Goal: Find specific page/section: Find specific page/section

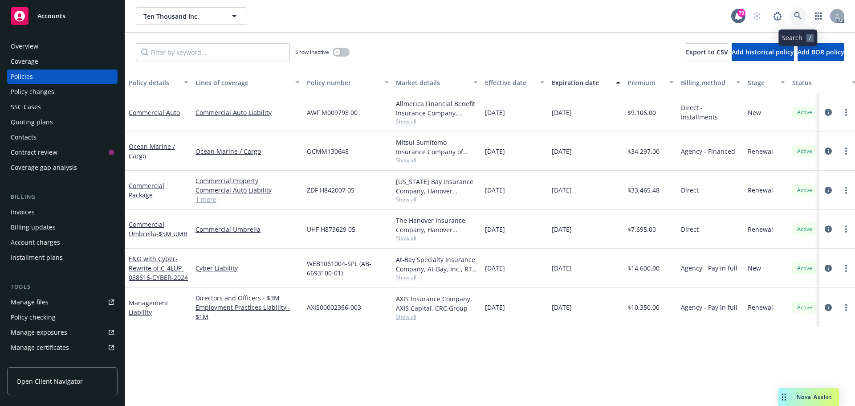
click at [798, 16] on icon at bounding box center [798, 16] width 8 height 8
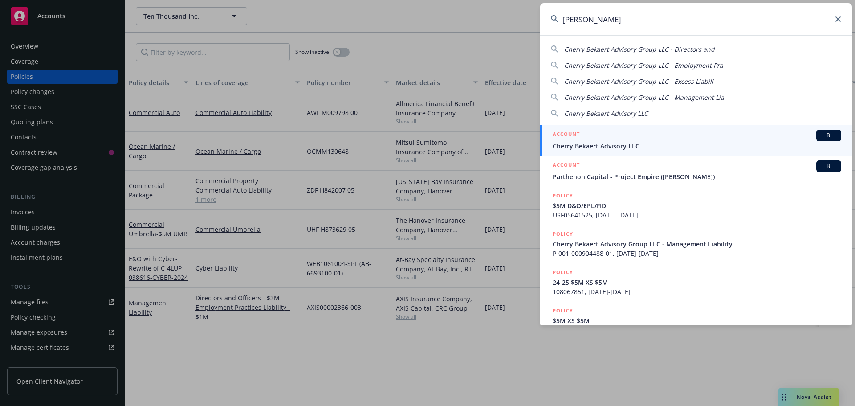
type input "[PERSON_NAME]"
click at [633, 147] on span "Cherry Bekaert Advisory LLC" at bounding box center [697, 145] width 289 height 9
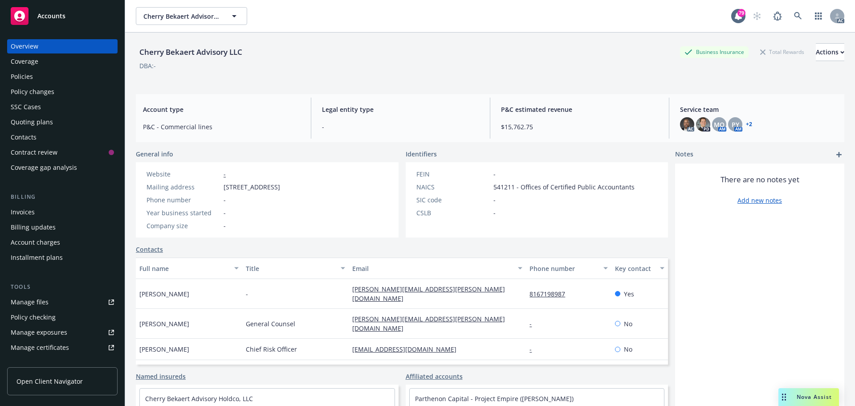
click at [34, 75] on div "Policies" at bounding box center [62, 77] width 103 height 14
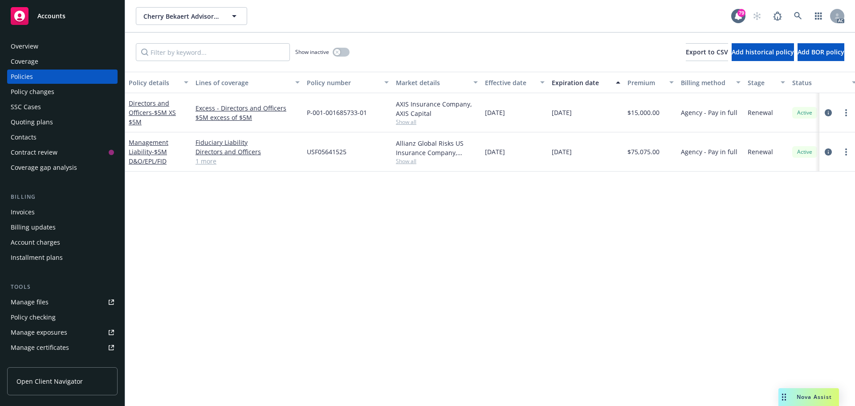
click at [408, 122] on span "Show all" at bounding box center [437, 122] width 82 height 8
